Goal: Information Seeking & Learning: Learn about a topic

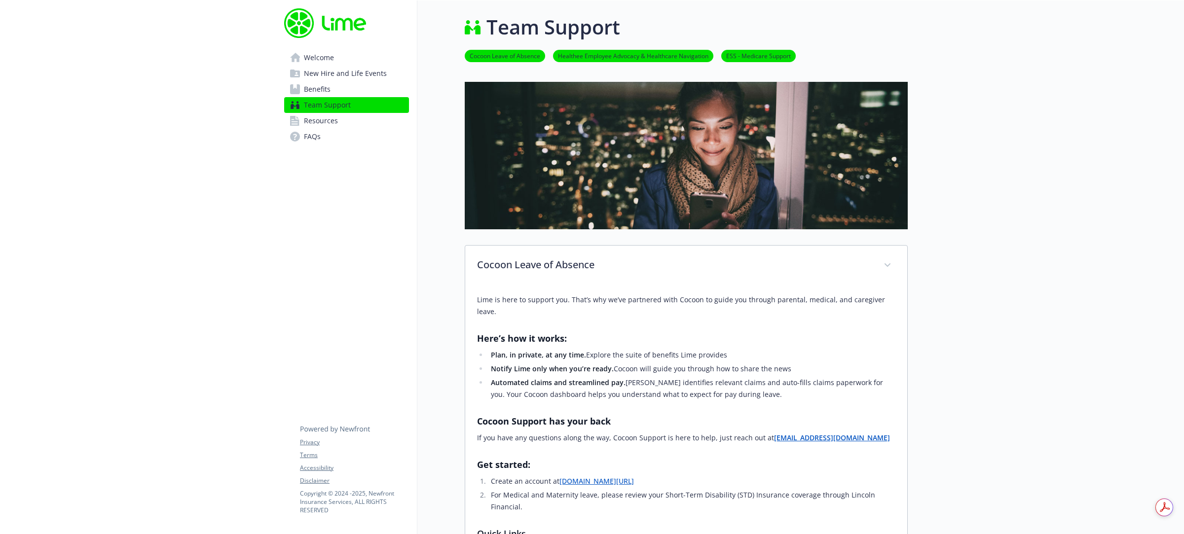
click at [316, 93] on span "Benefits" at bounding box center [317, 89] width 27 height 16
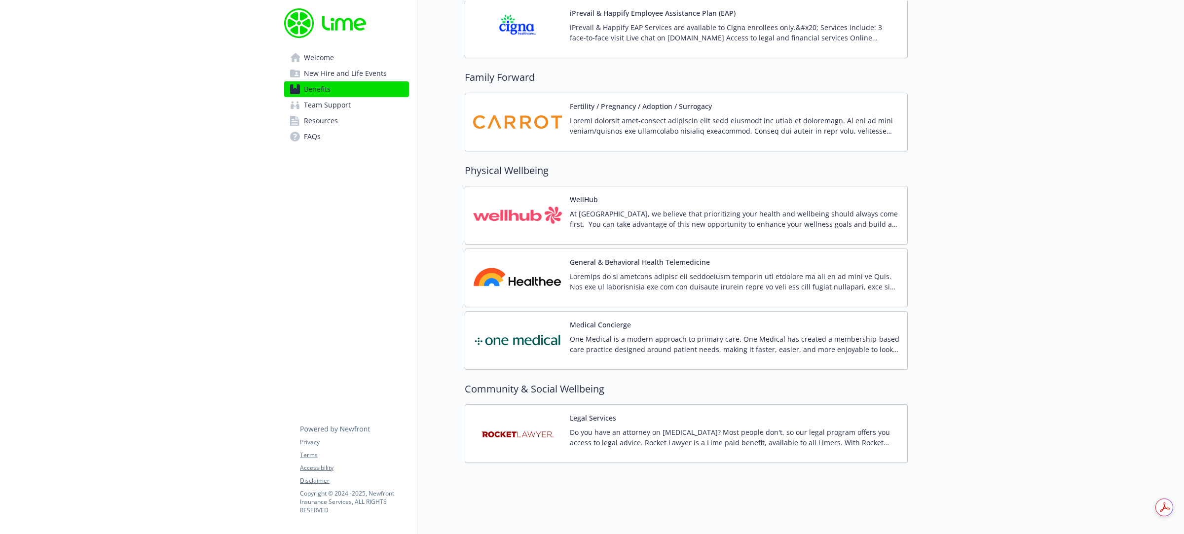
scroll to position [2063, 0]
click at [656, 115] on p at bounding box center [735, 125] width 330 height 21
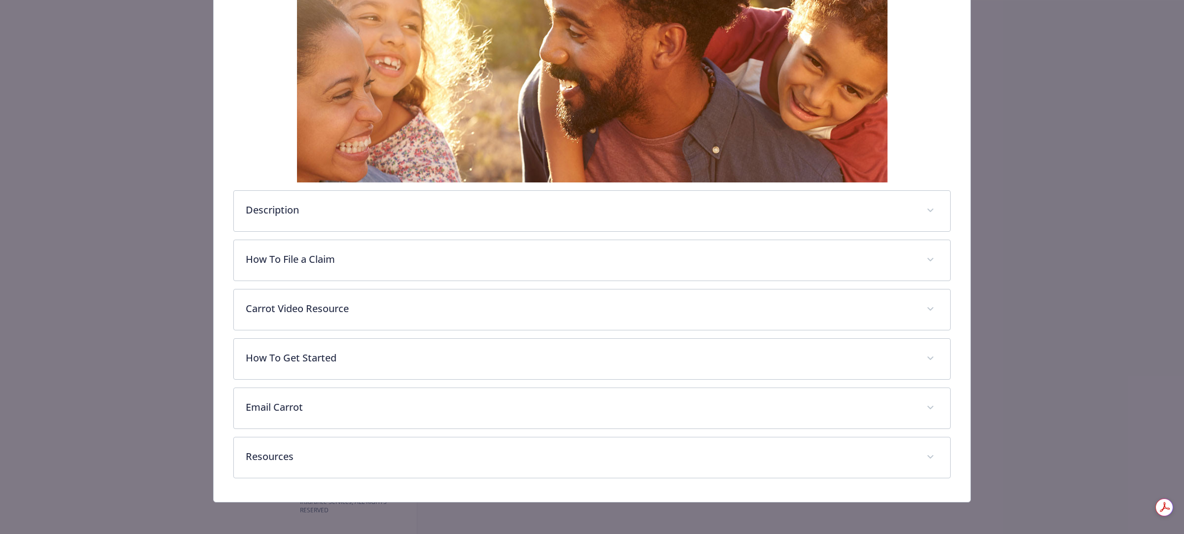
scroll to position [176, 0]
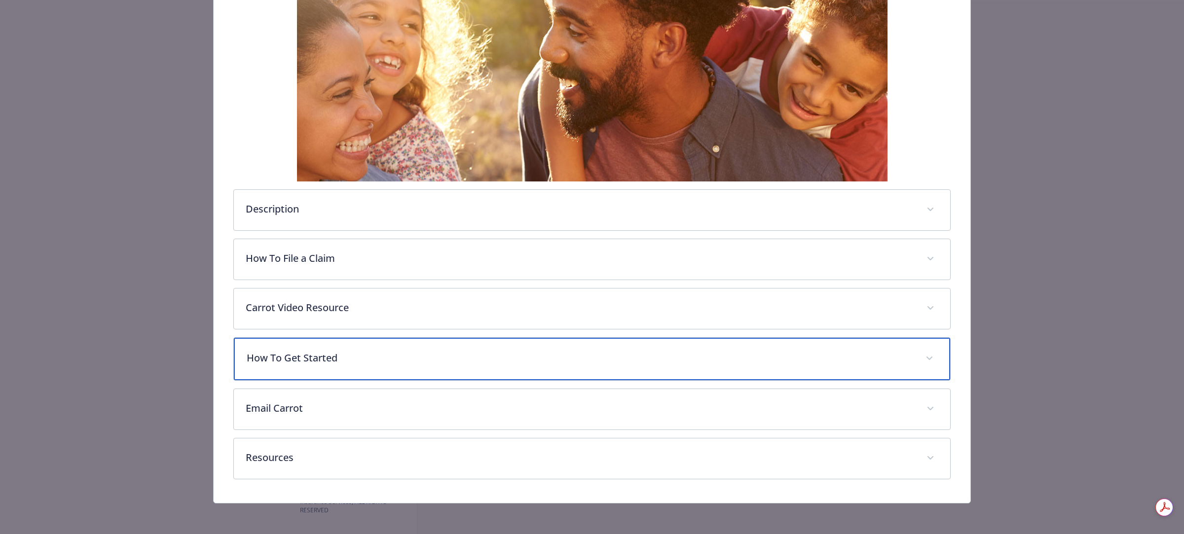
click at [292, 365] on p "How To Get Started" at bounding box center [580, 358] width 667 height 15
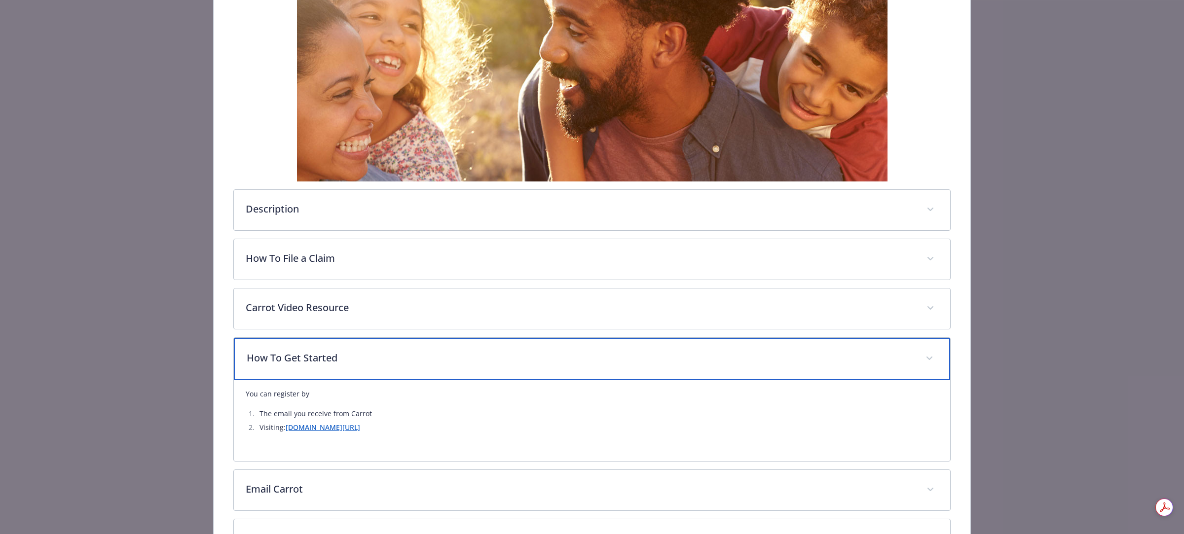
scroll to position [0, 0]
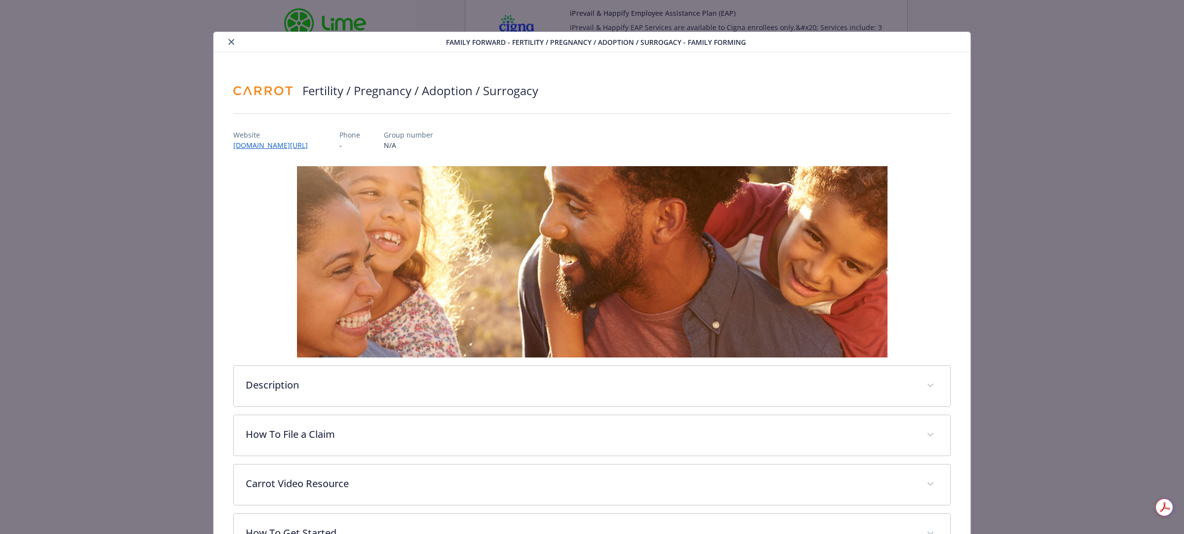
click at [223, 42] on div "details for plan Family Forward - Fertility / Pregnancy / Adoption / Surrogacy …" at bounding box center [332, 42] width 228 height 12
click at [228, 41] on icon "close" at bounding box center [231, 42] width 6 height 6
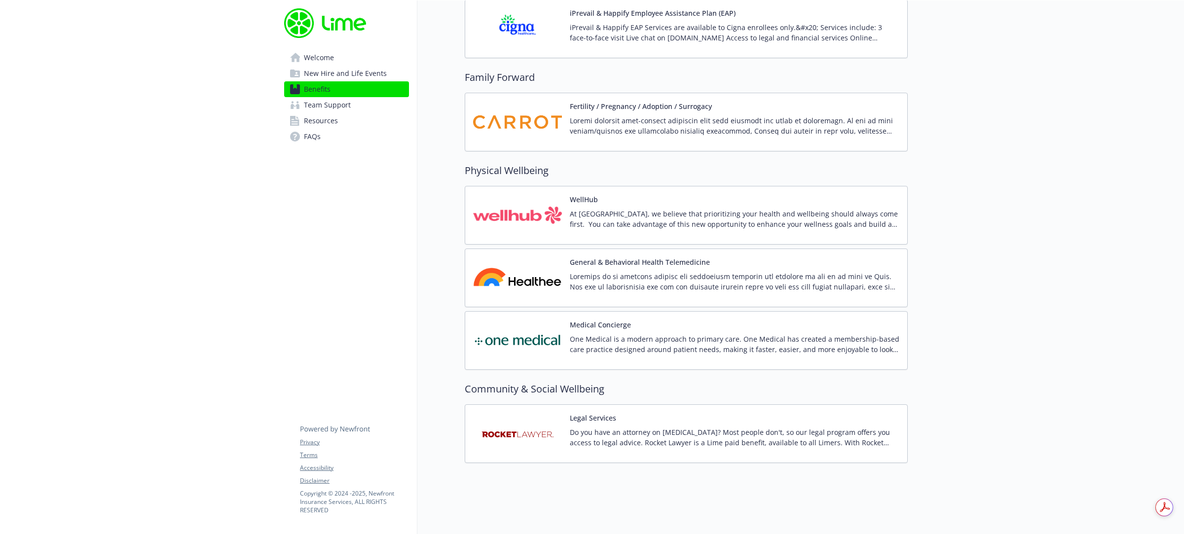
click at [326, 108] on span "Team Support" at bounding box center [327, 105] width 47 height 16
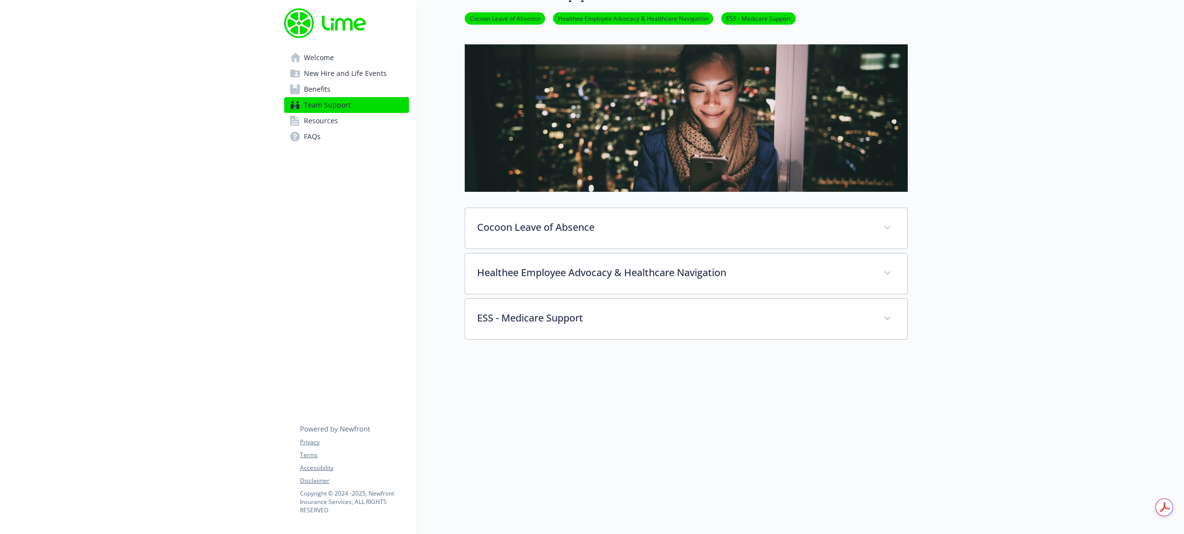
scroll to position [47, 0]
click at [331, 91] on link "Benefits" at bounding box center [346, 89] width 125 height 16
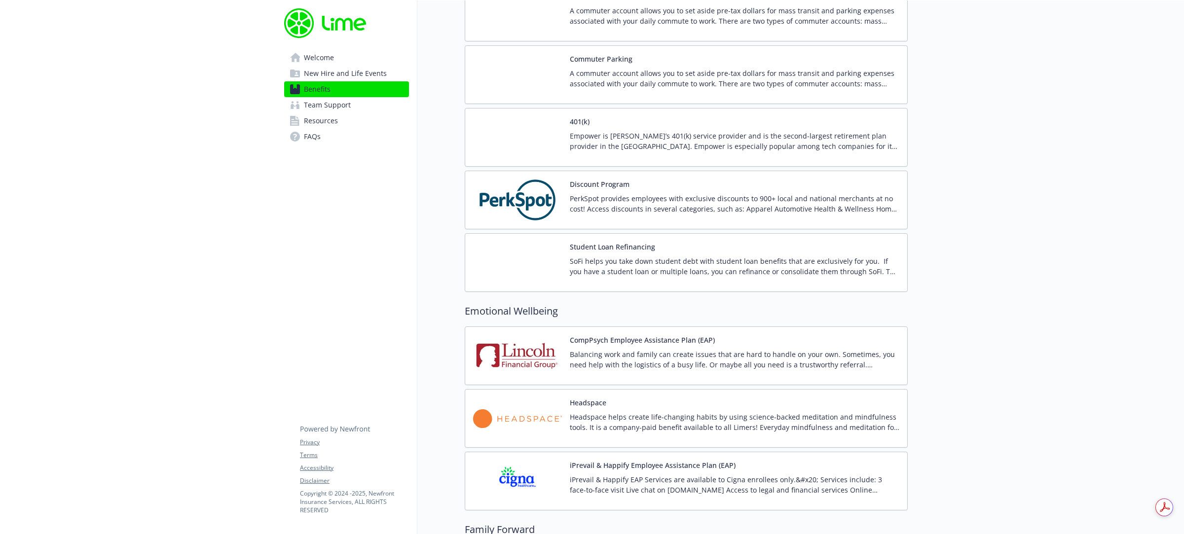
scroll to position [1589, 0]
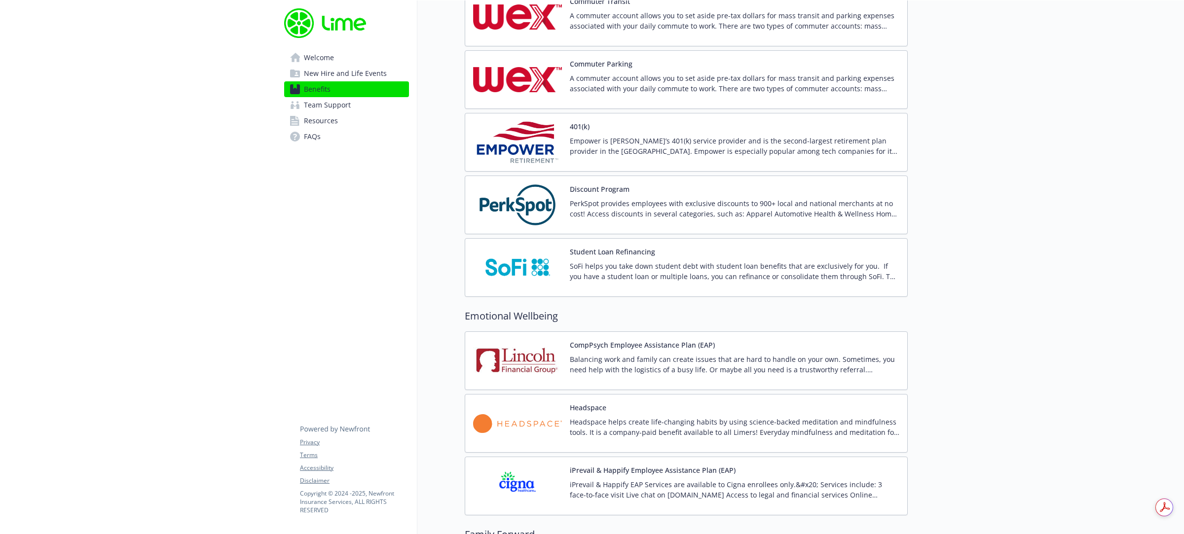
click at [615, 194] on button "Discount Program" at bounding box center [600, 189] width 60 height 10
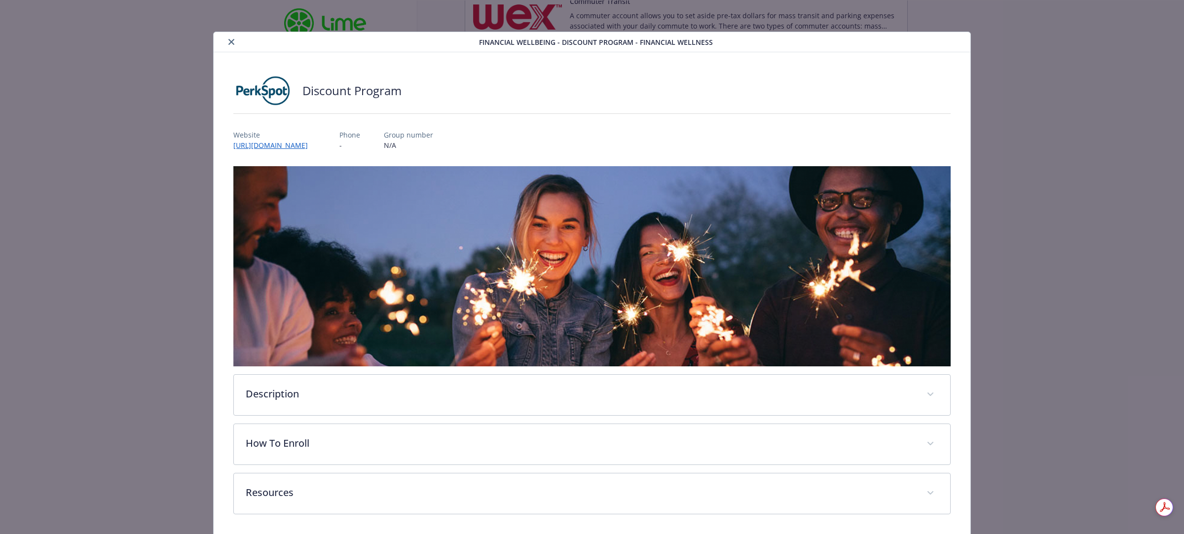
scroll to position [35, 0]
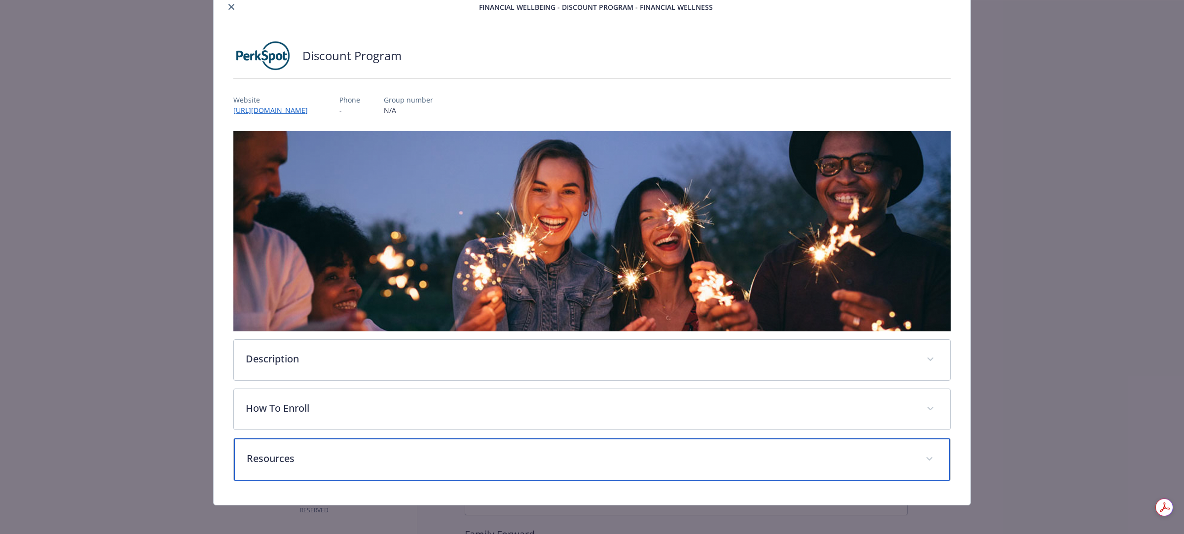
click at [928, 459] on span "details for plan Financial Wellbeing - Discount Program - Financial Wellness" at bounding box center [930, 459] width 16 height 16
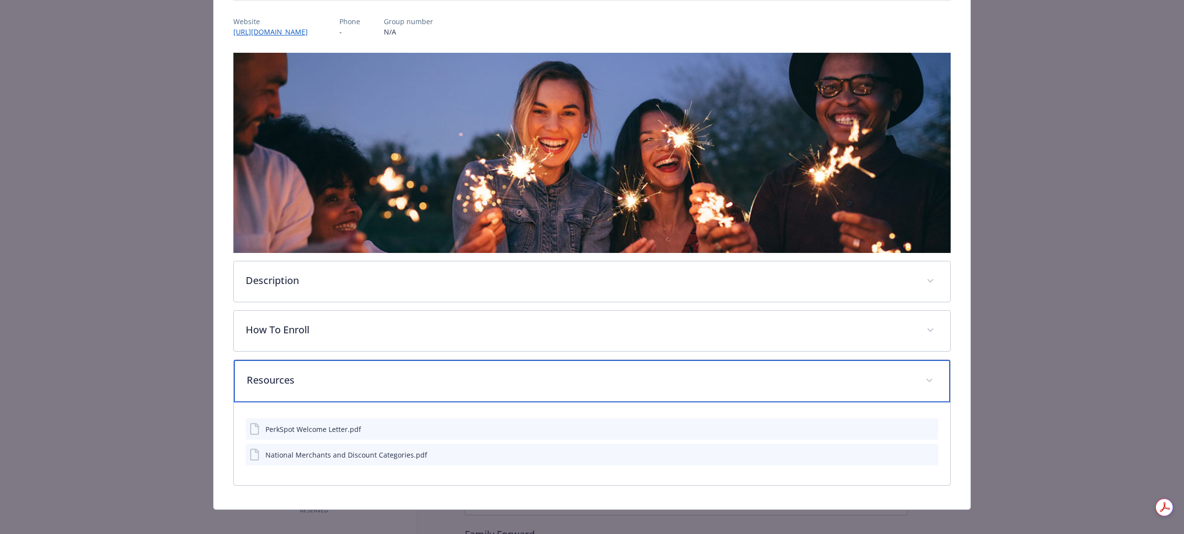
scroll to position [119, 0]
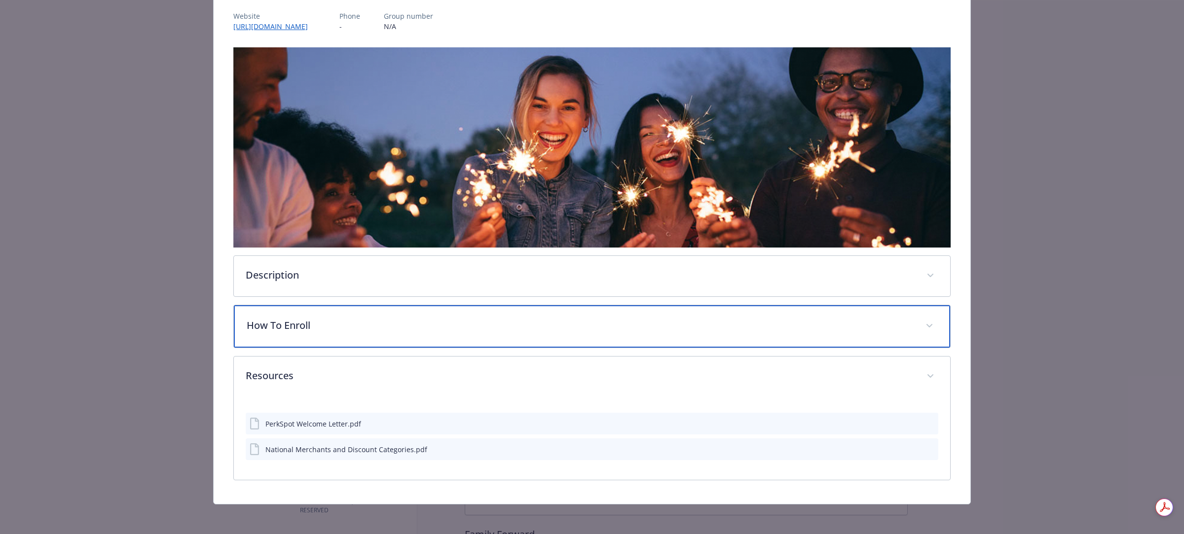
click at [564, 314] on div "How To Enroll" at bounding box center [592, 326] width 716 height 42
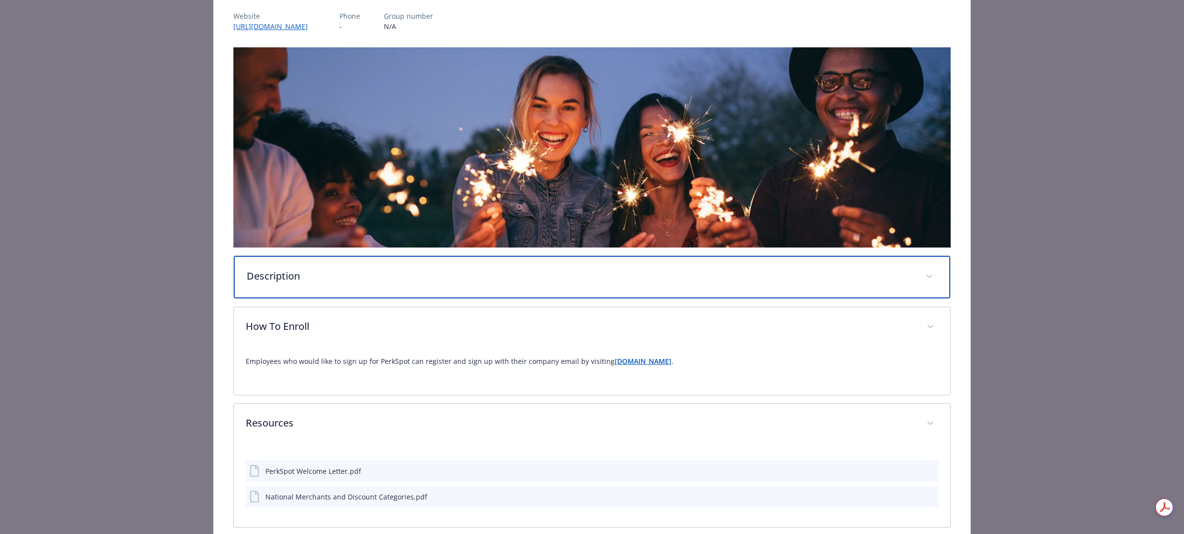
click at [435, 272] on p "Description" at bounding box center [580, 276] width 667 height 15
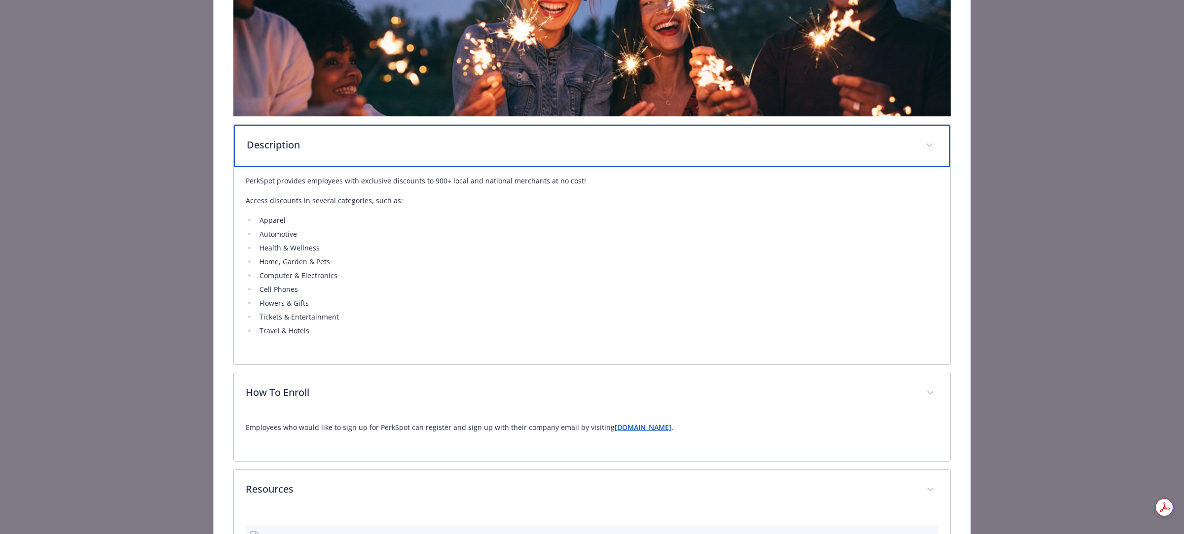
scroll to position [364, 0]
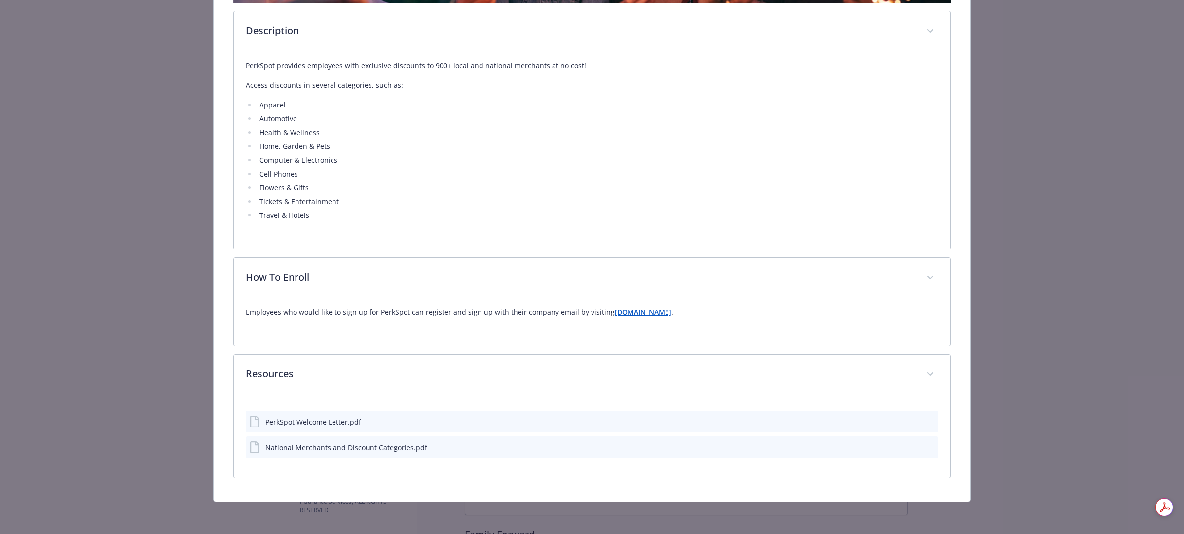
click at [650, 312] on strong "[DOMAIN_NAME]" at bounding box center [643, 311] width 57 height 9
